Goal: Find specific page/section: Find specific page/section

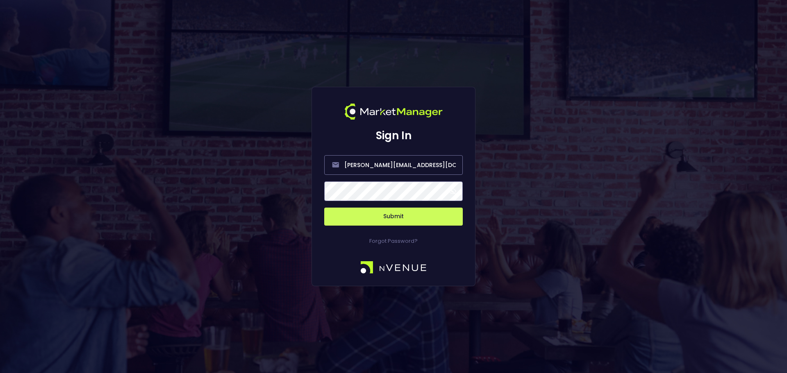
click at [399, 218] on button "Submit" at bounding box center [393, 217] width 139 height 18
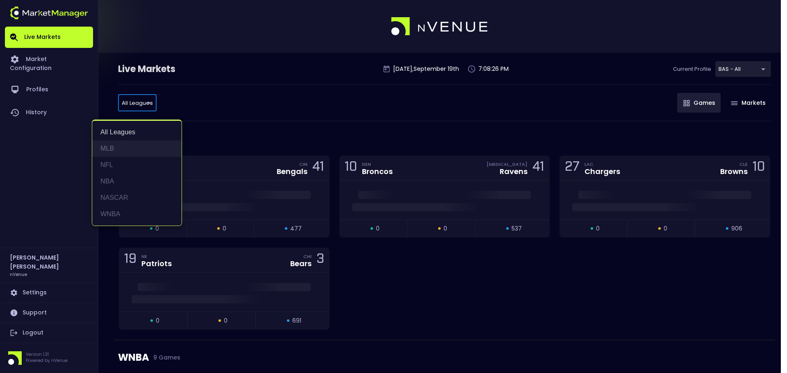
click at [124, 151] on li "MLB" at bounding box center [136, 149] width 89 height 16
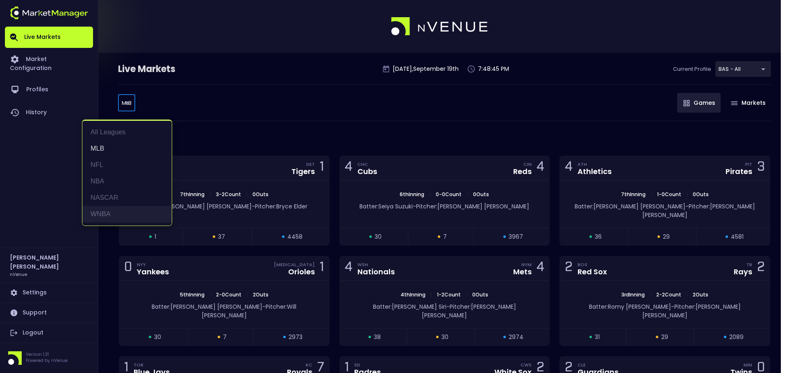
click at [124, 212] on li "WNBA" at bounding box center [126, 214] width 89 height 16
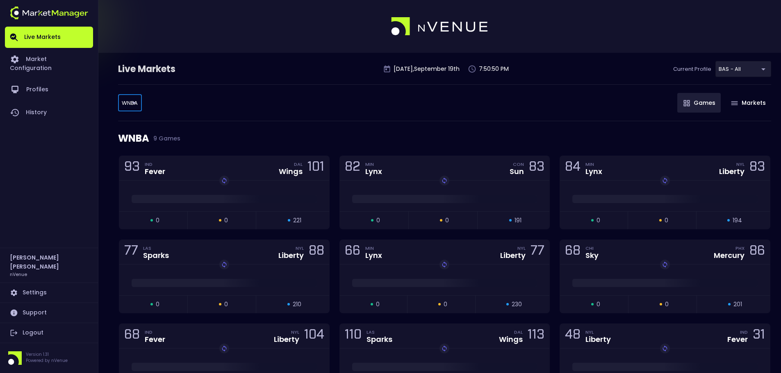
click at [140, 102] on body "Live Markets Market Configuration Profiles History Holly Pracht nVenue Settings…" at bounding box center [390, 219] width 781 height 439
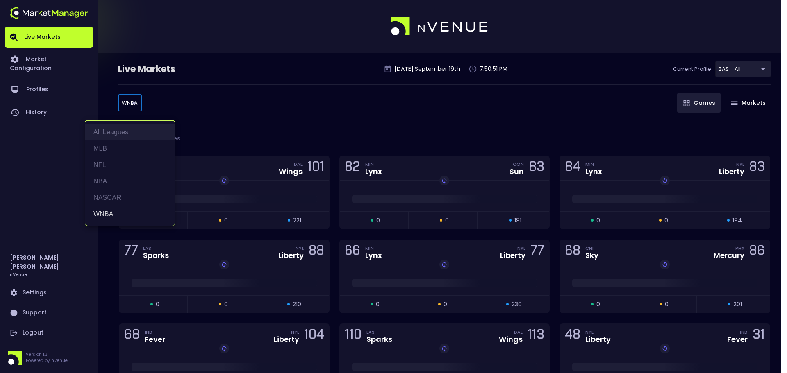
click at [114, 128] on li "All Leagues" at bounding box center [129, 132] width 89 height 16
type input "all leagues"
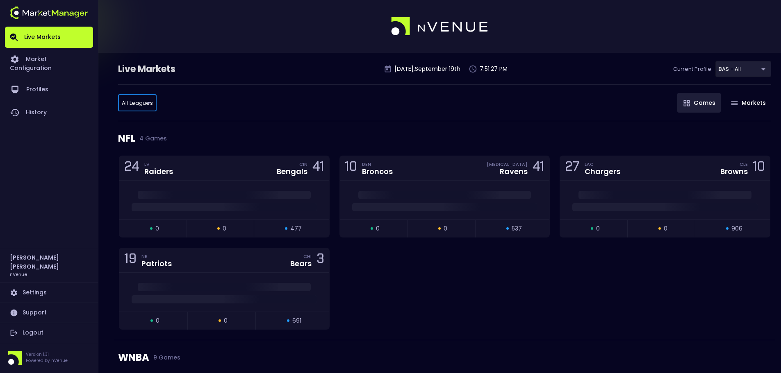
drag, startPoint x: 42, startPoint y: 32, endPoint x: 111, endPoint y: 54, distance: 72.7
click at [42, 32] on link "Live Markets" at bounding box center [49, 37] width 88 height 21
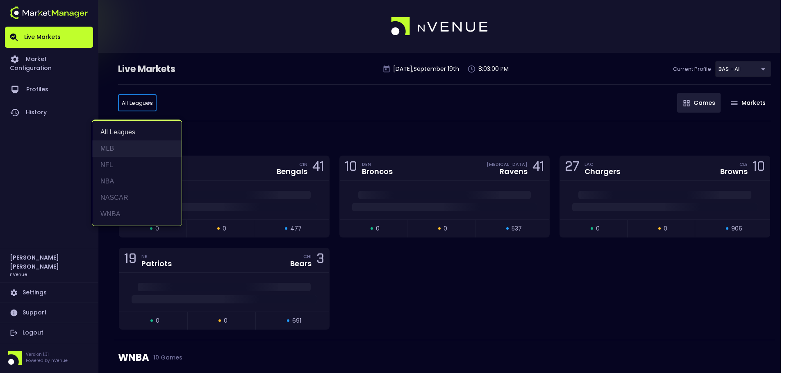
click at [122, 148] on li "MLB" at bounding box center [136, 149] width 89 height 16
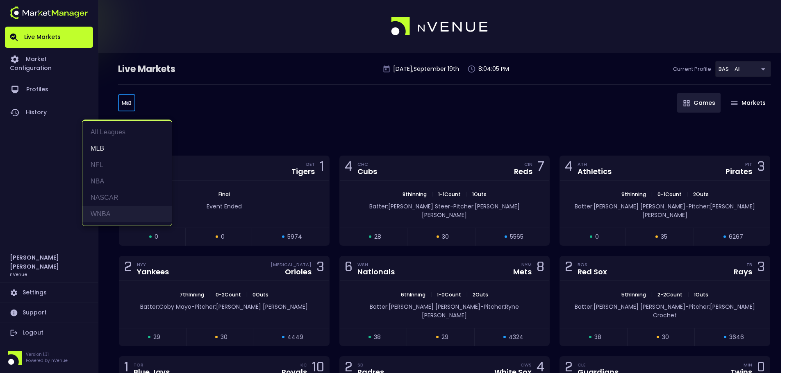
click at [122, 213] on li "WNBA" at bounding box center [126, 214] width 89 height 16
type input "WNBA"
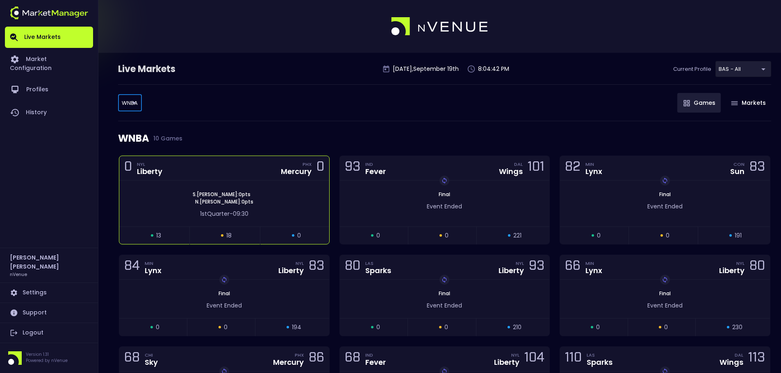
click at [223, 175] on div "0 NYL Liberty PHX Mercury 0" at bounding box center [224, 168] width 210 height 25
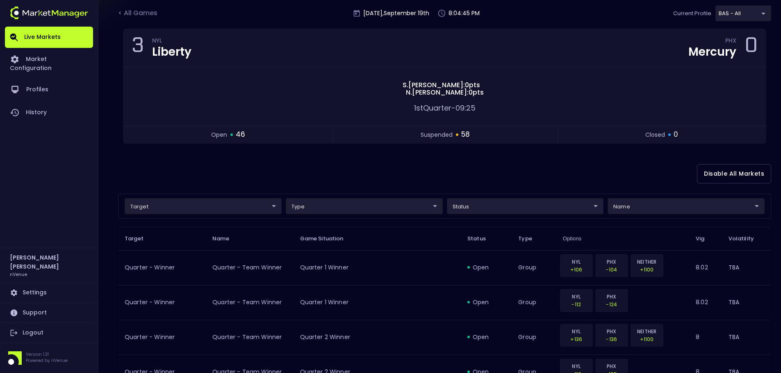
scroll to position [41, 0]
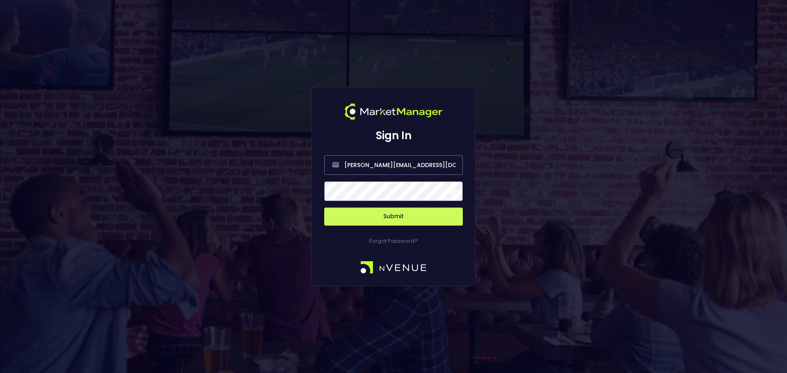
click at [414, 220] on button "Submit" at bounding box center [393, 217] width 139 height 18
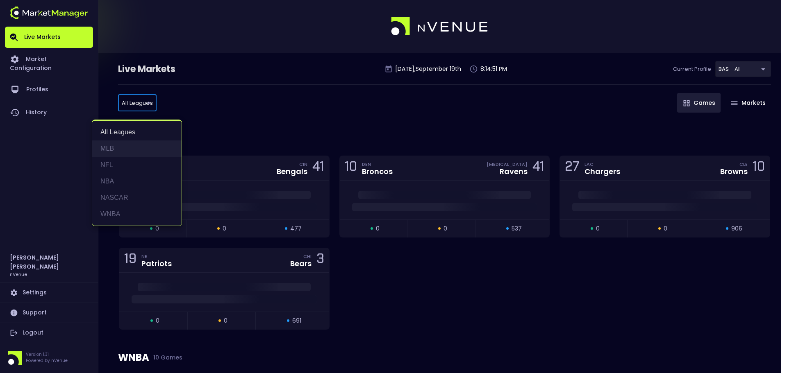
click at [129, 149] on li "MLB" at bounding box center [136, 149] width 89 height 16
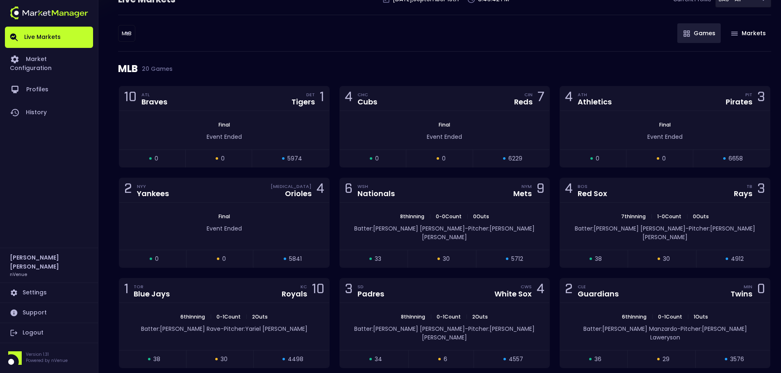
scroll to position [41, 0]
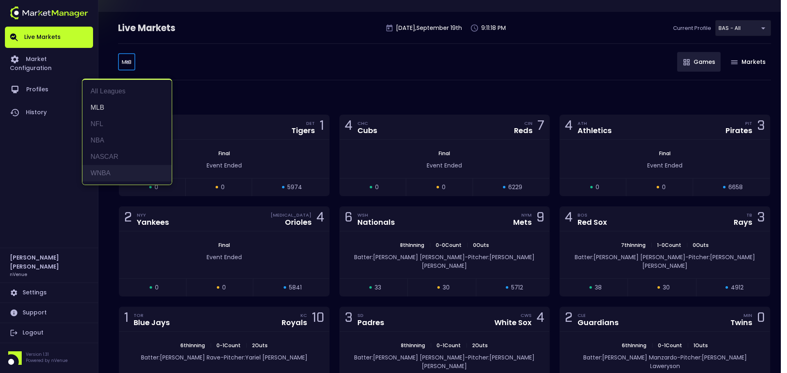
click at [104, 177] on li "WNBA" at bounding box center [126, 173] width 89 height 16
type input "WNBA"
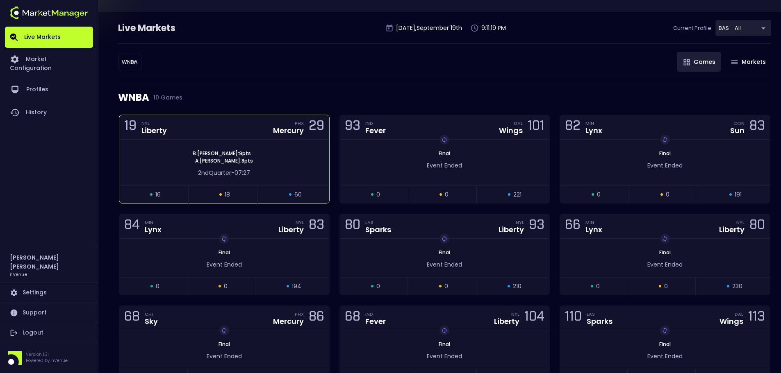
click at [219, 141] on div "[PERSON_NAME] : 9 pts [PERSON_NAME] : 8 pts 2nd Quarter - 07:27" at bounding box center [224, 163] width 210 height 46
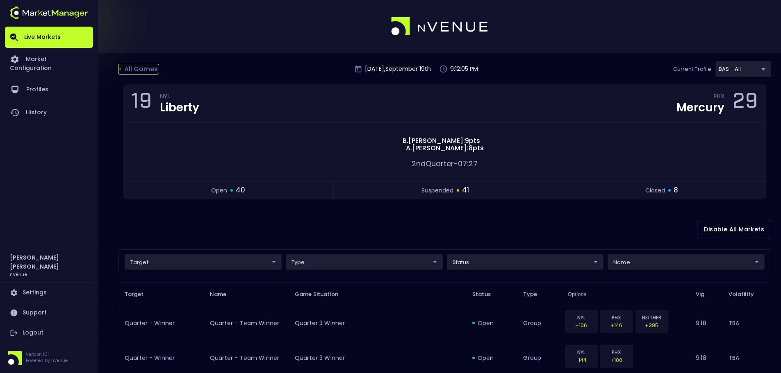
click at [135, 72] on div "< All Games" at bounding box center [138, 69] width 41 height 11
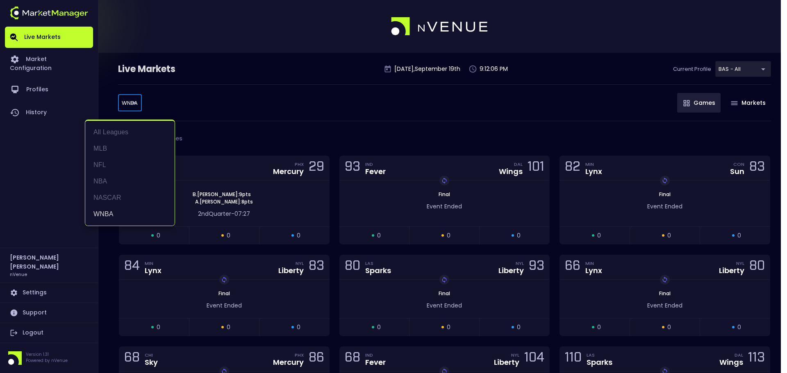
click at [129, 108] on body "Live Markets Market Configuration Profiles History [PERSON_NAME] nVenue Setting…" at bounding box center [393, 280] width 787 height 561
click at [127, 150] on li "MLB" at bounding box center [129, 149] width 89 height 16
type input "MLB"
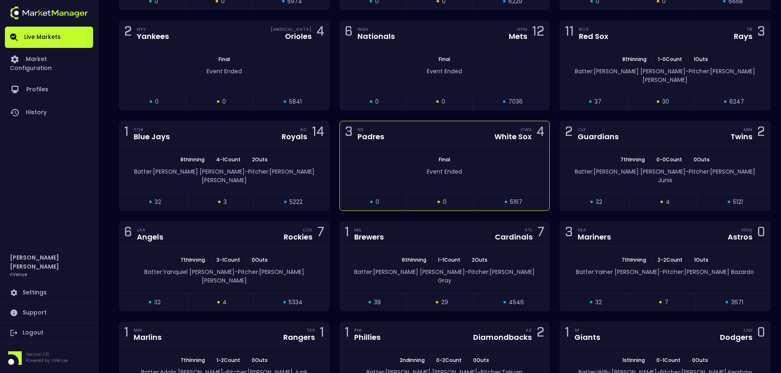
scroll to position [246, 0]
